Goal: Complete application form

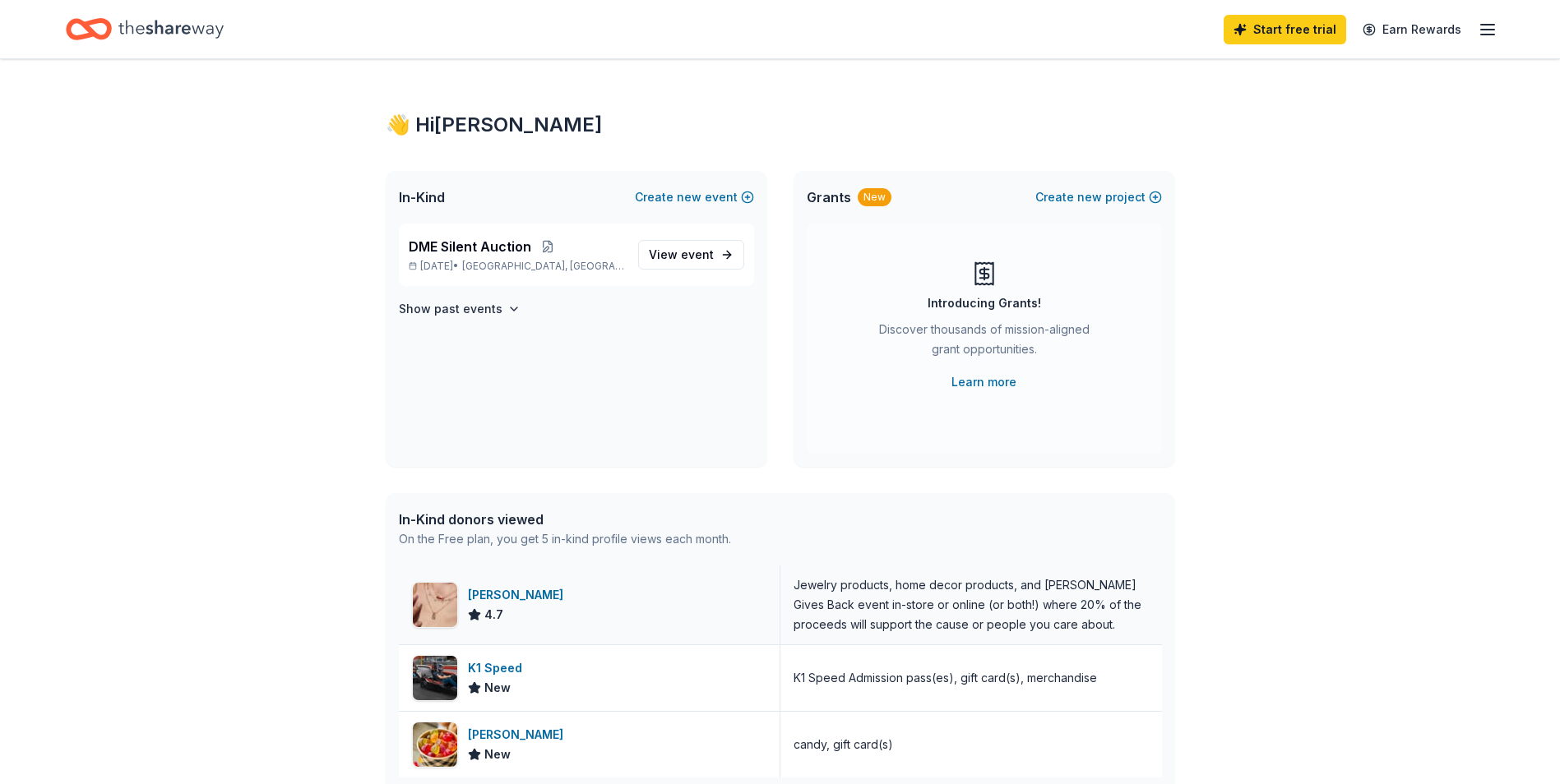
click at [515, 595] on div "[PERSON_NAME]" at bounding box center [519, 595] width 102 height 19
click at [510, 669] on div "K1 Speed" at bounding box center [499, 668] width 61 height 19
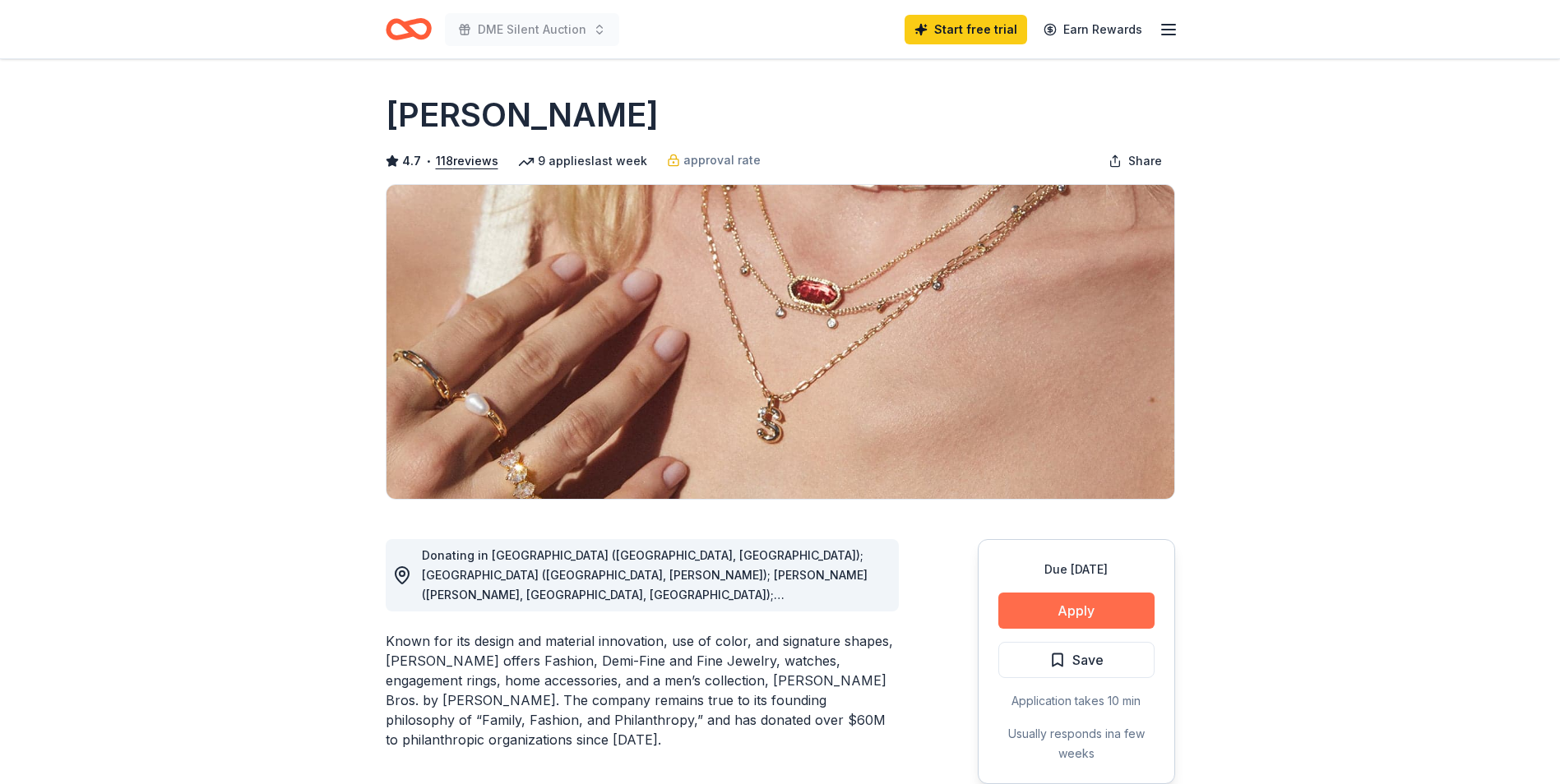
click at [1089, 611] on button "Apply" at bounding box center [1077, 611] width 157 height 36
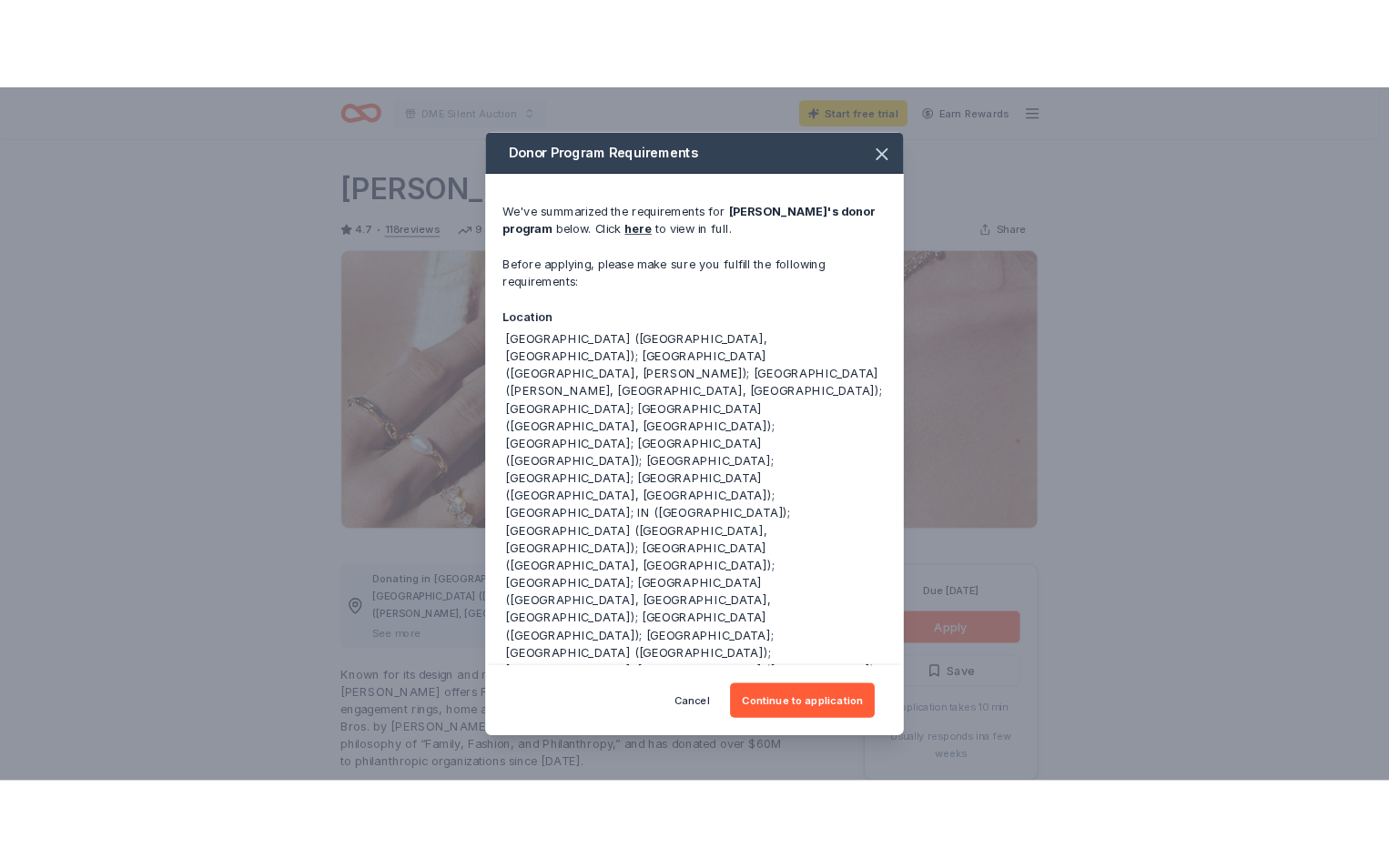
scroll to position [41, 0]
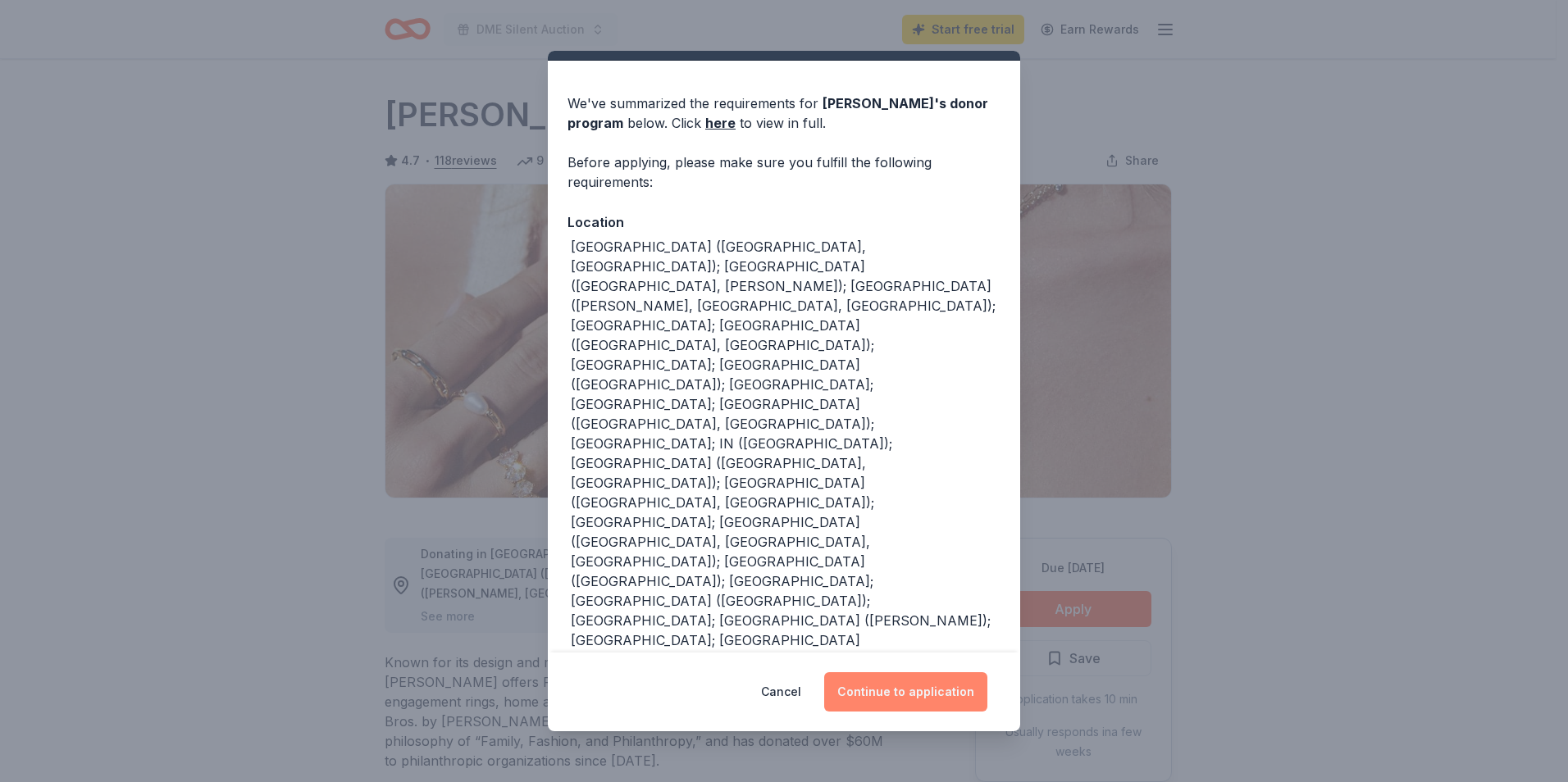
click at [915, 697] on button "Continue to application" at bounding box center [905, 692] width 163 height 39
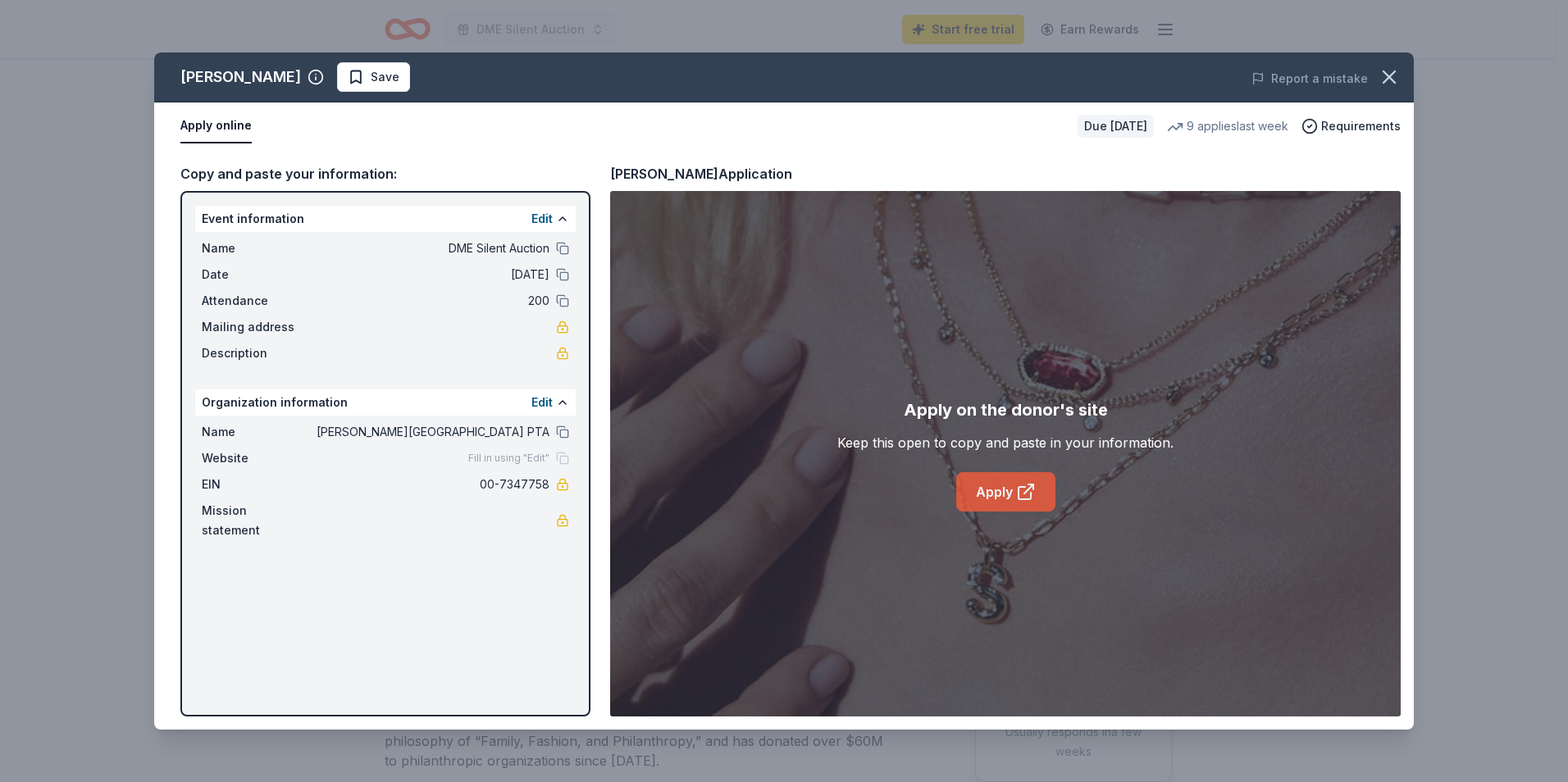
click at [1036, 489] on link "Apply" at bounding box center [1005, 491] width 99 height 39
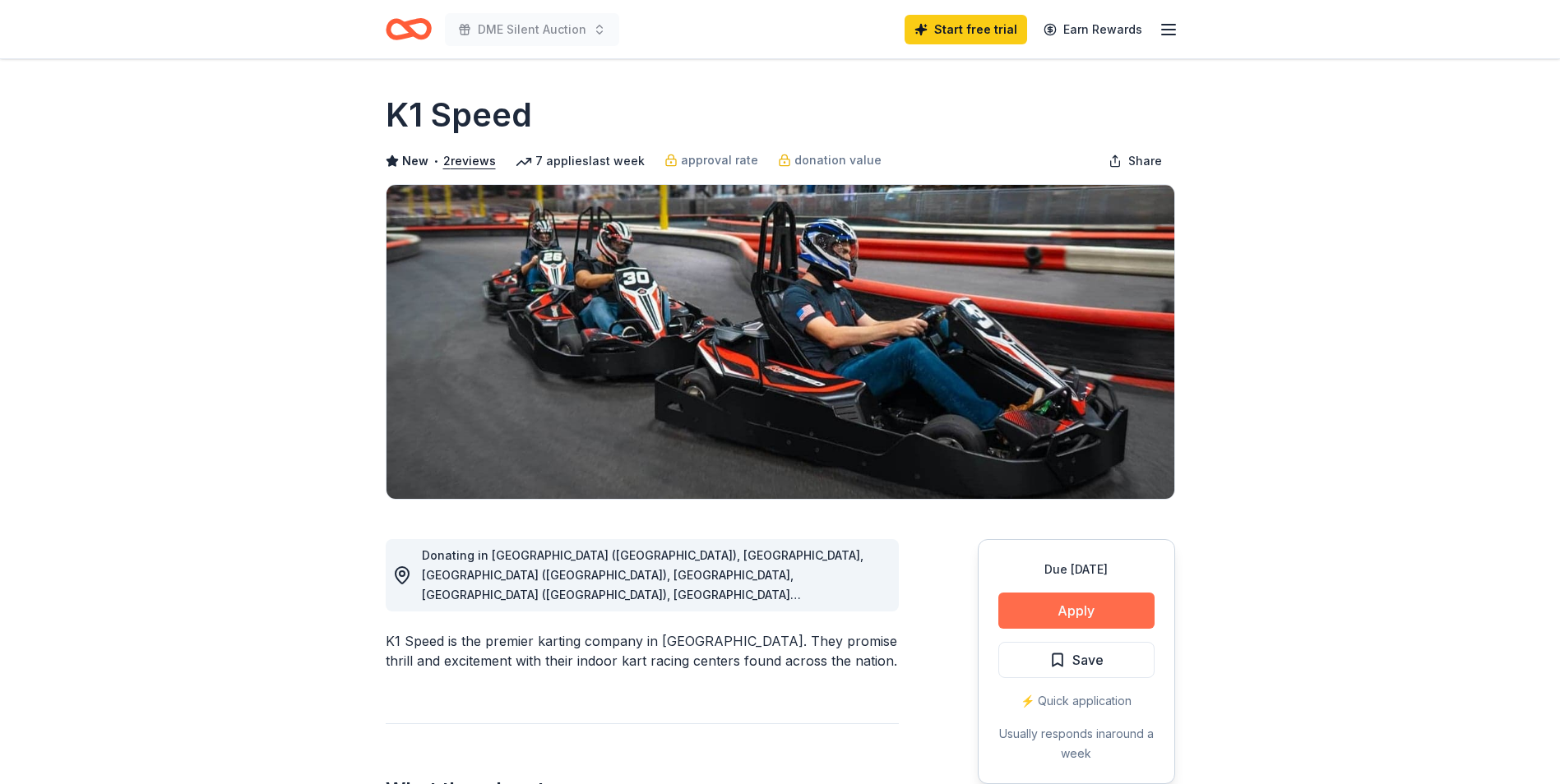
click at [1115, 599] on button "Apply" at bounding box center [1077, 611] width 157 height 36
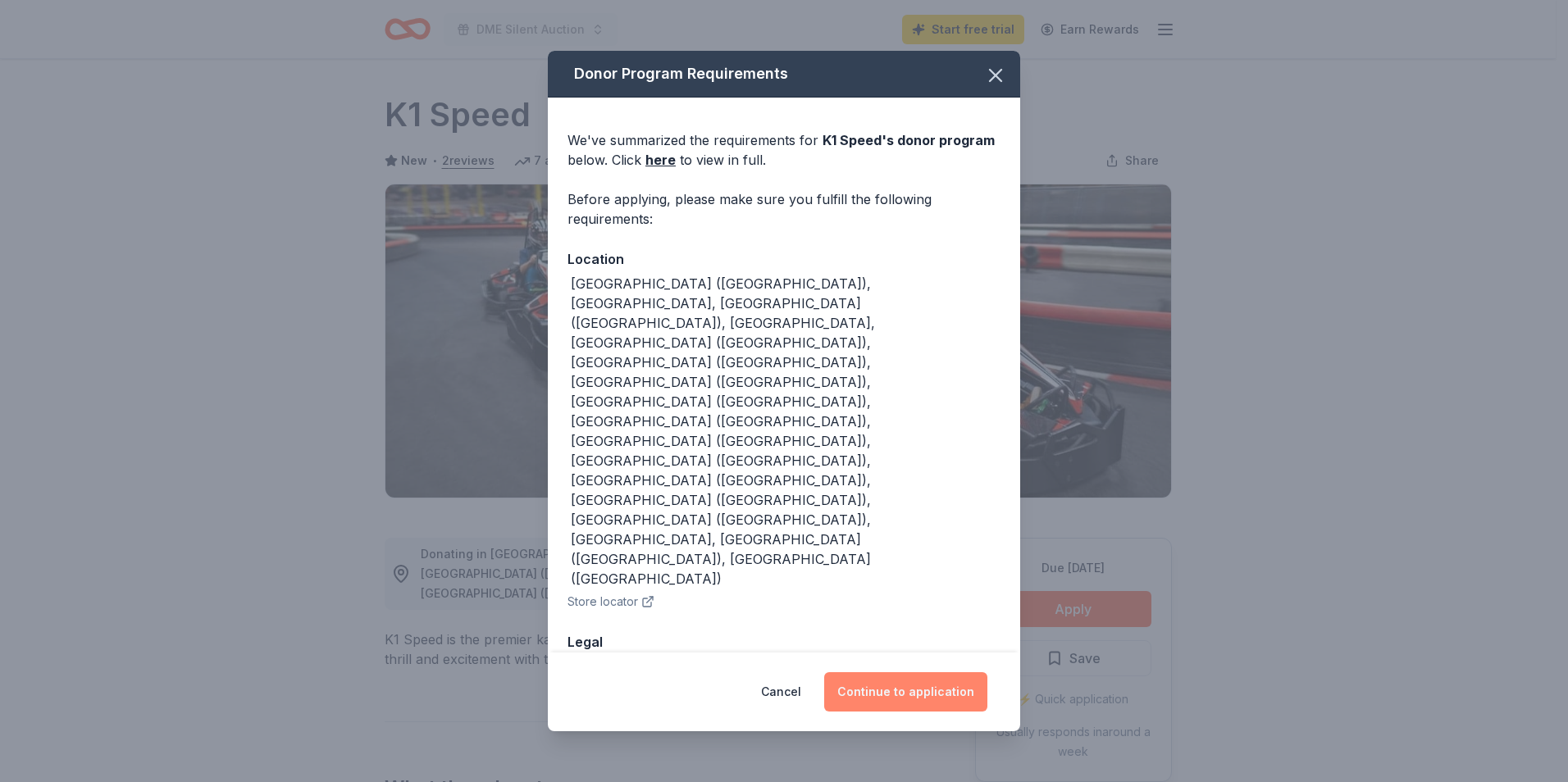
click at [887, 673] on button "Continue to application" at bounding box center [905, 692] width 163 height 39
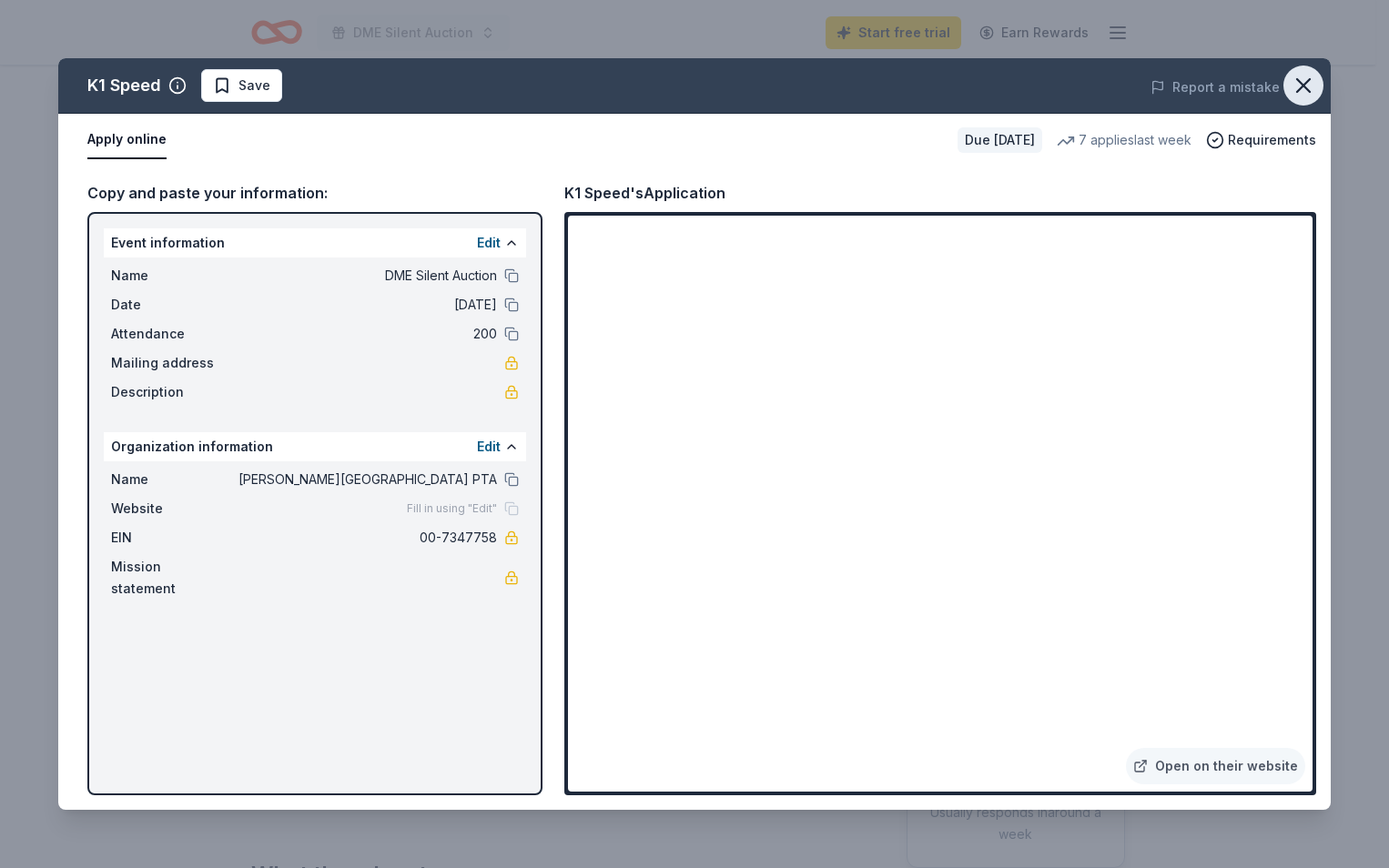
click at [1307, 77] on icon "button" at bounding box center [1303, 85] width 25 height 25
